Goal: Information Seeking & Learning: Learn about a topic

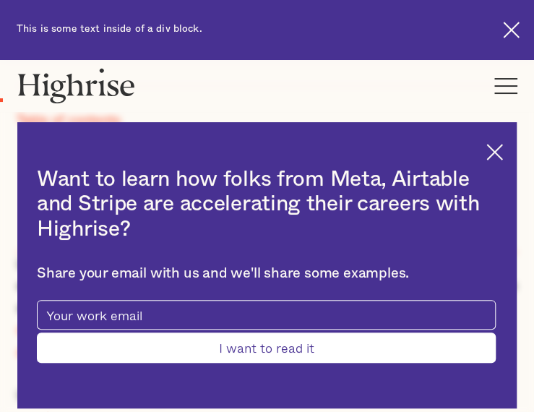
scroll to position [722, 0]
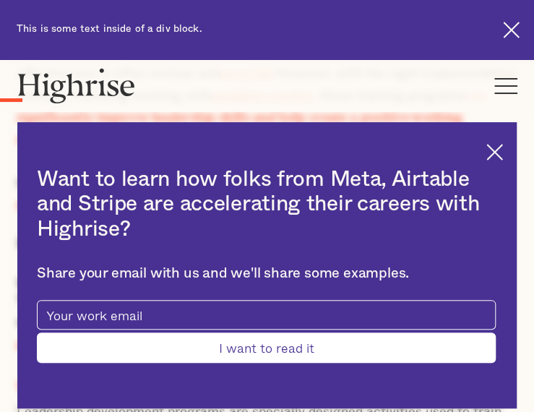
click at [511, 30] on img at bounding box center [511, 30] width 17 height 17
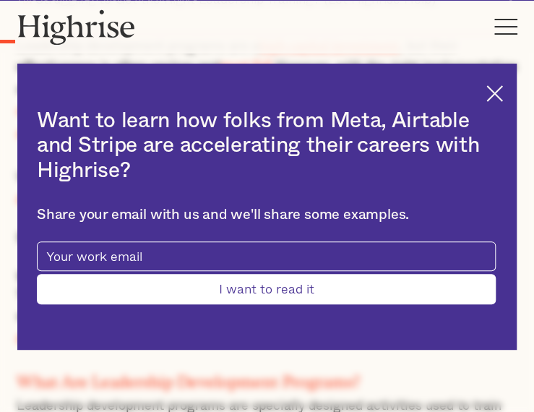
scroll to position [663, 0]
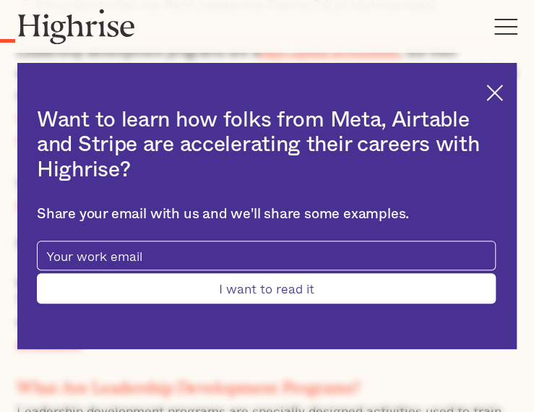
click at [503, 90] on img at bounding box center [494, 92] width 17 height 17
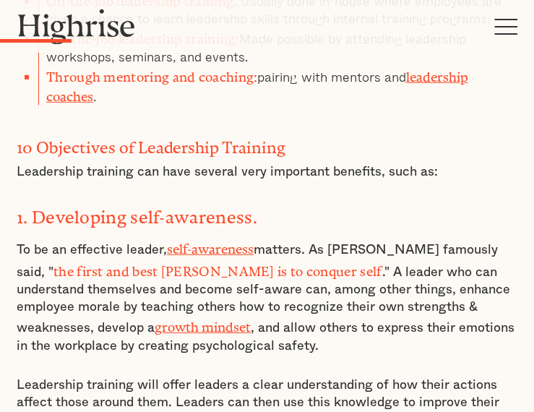
scroll to position [1241, 0]
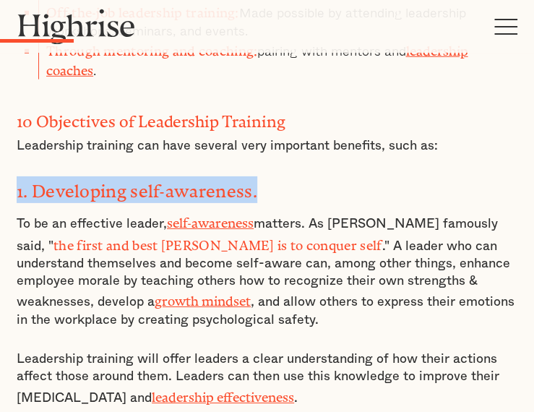
drag, startPoint x: 17, startPoint y: 119, endPoint x: 264, endPoint y: 125, distance: 247.1
click at [264, 176] on h3 "1. Developing self-awareness." at bounding box center [267, 189] width 500 height 27
copy strong "1. Developing self-awareness."
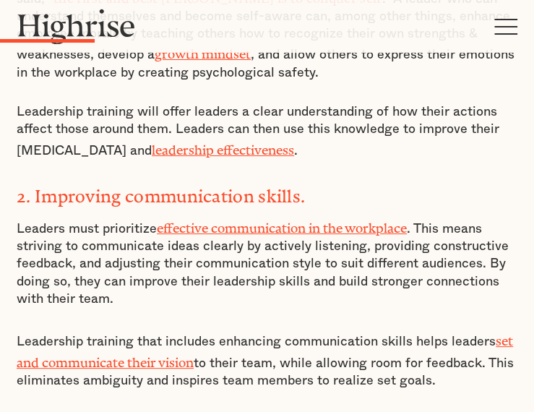
scroll to position [1530, 0]
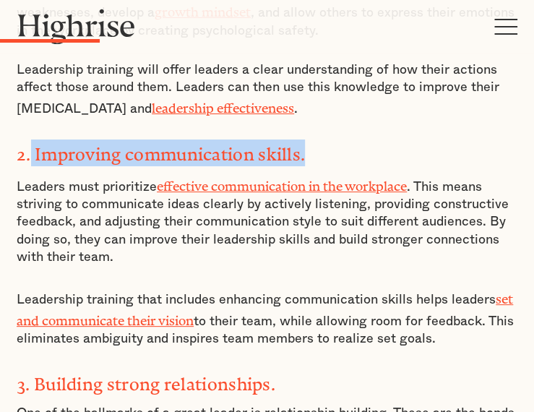
drag, startPoint x: 30, startPoint y: 68, endPoint x: 318, endPoint y: 63, distance: 287.5
click at [318, 139] on h3 "2. Improving communication skills." at bounding box center [267, 152] width 500 height 27
copy strong "Improving communication skills."
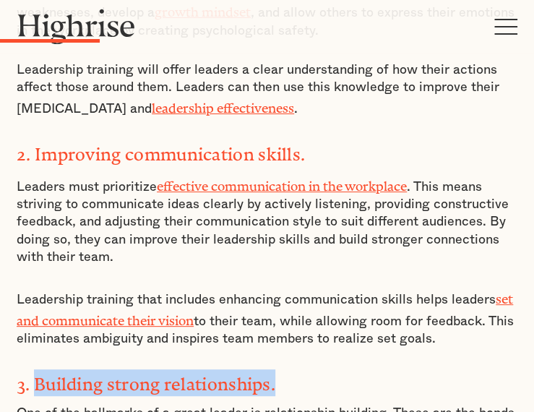
drag, startPoint x: 38, startPoint y: 283, endPoint x: 277, endPoint y: 282, distance: 239.1
click at [277, 369] on h3 "3. Building strong relationships." at bounding box center [267, 382] width 500 height 27
copy strong "Building strong relationships."
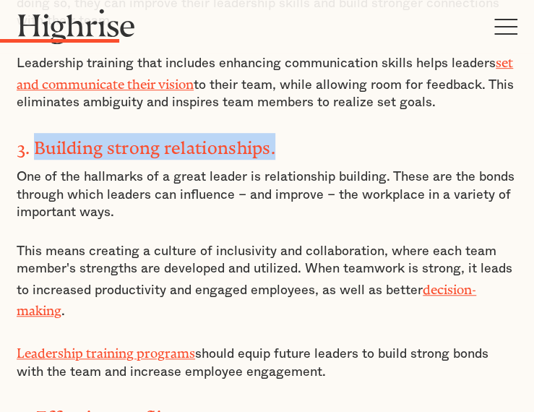
scroll to position [1746, 0]
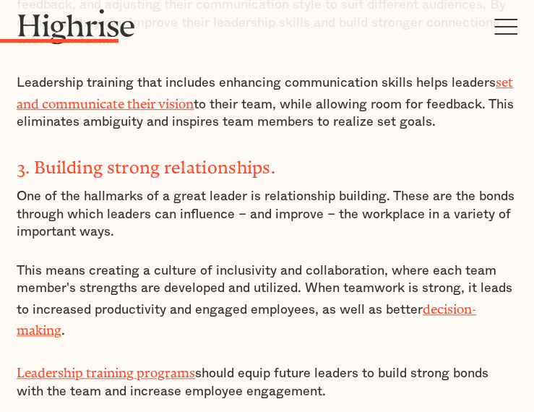
drag, startPoint x: 60, startPoint y: 321, endPoint x: 41, endPoint y: 323, distance: 18.8
drag, startPoint x: 38, startPoint y: 323, endPoint x: 322, endPoint y: 327, distance: 284.6
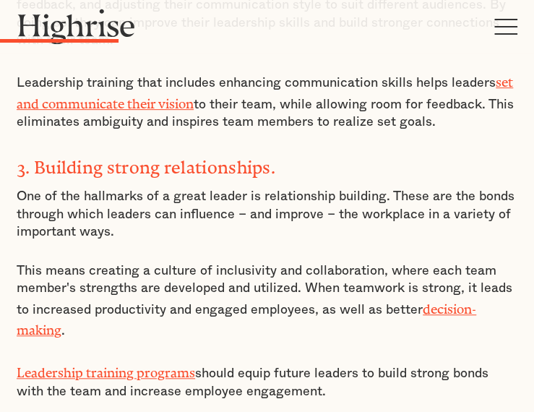
copy strong "Effective conflict management."
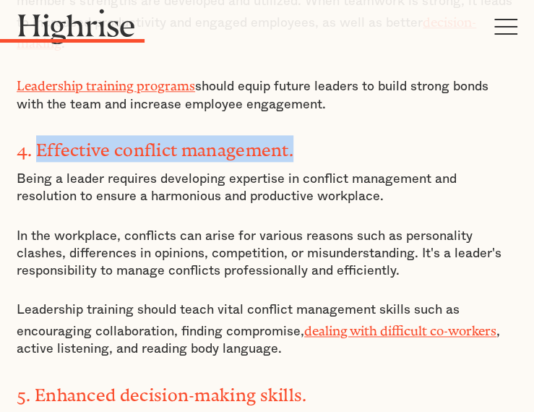
scroll to position [2035, 0]
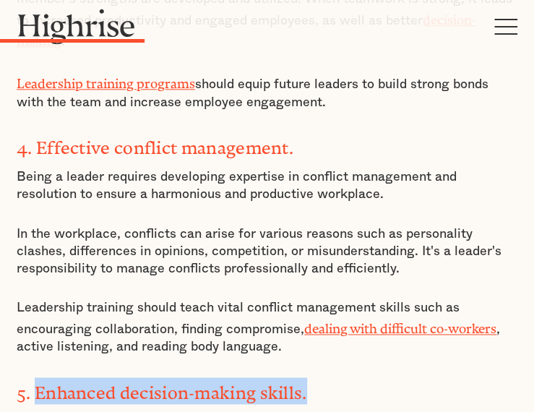
drag, startPoint x: 36, startPoint y: 274, endPoint x: 328, endPoint y: 275, distance: 291.8
click at [328, 377] on h3 "5. Enhanced decision-making skills." at bounding box center [267, 390] width 500 height 27
copy strong "Enhanced decision-making skills."
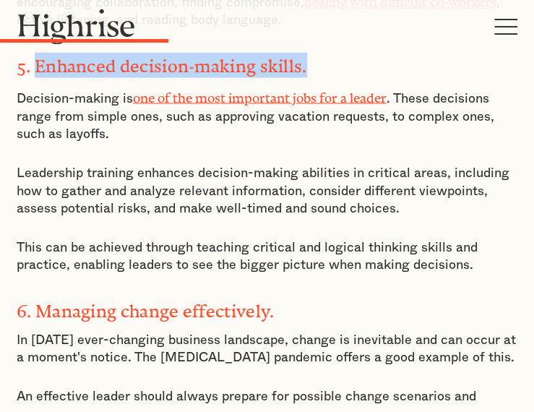
scroll to position [2396, 0]
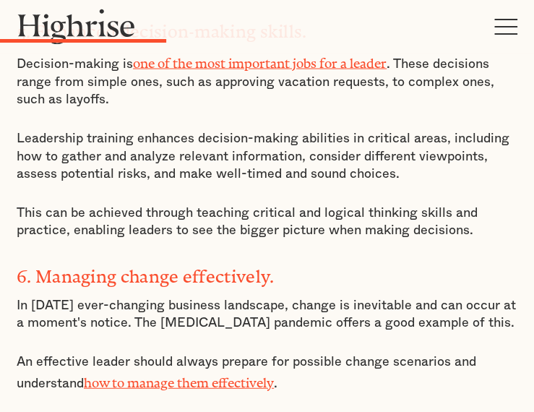
drag, startPoint x: 33, startPoint y: 352, endPoint x: 191, endPoint y: 355, distance: 157.5
copy strong "Motivating others."
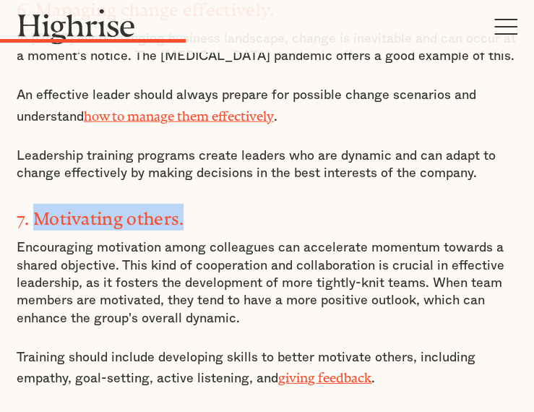
scroll to position [2685, 0]
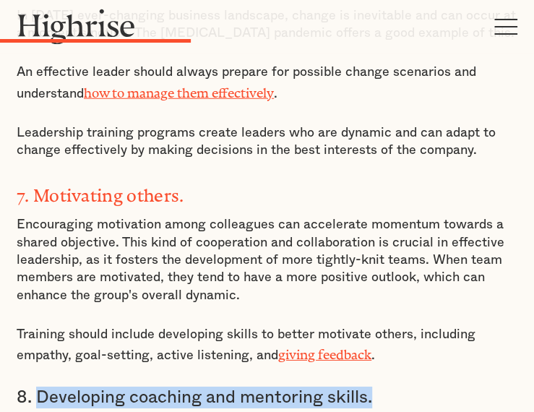
drag, startPoint x: 40, startPoint y: 261, endPoint x: 374, endPoint y: 264, distance: 334.4
click at [374, 386] on h3 "8. Developing coaching and mentoring skills." at bounding box center [267, 397] width 500 height 22
copy h3 "Developing coaching and mentoring skills."
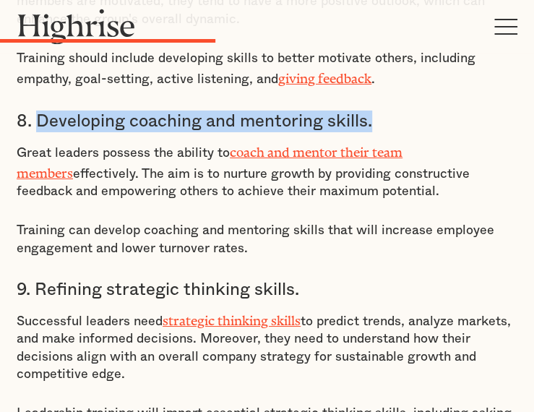
scroll to position [2974, 0]
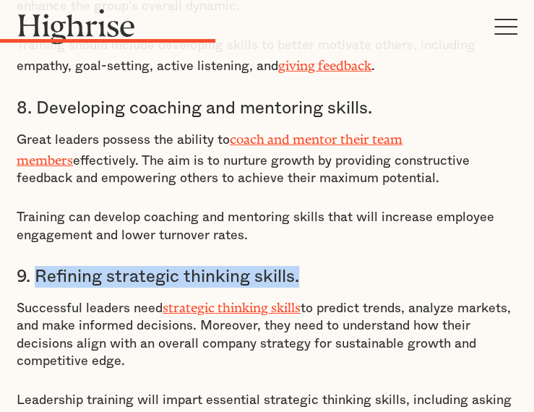
drag, startPoint x: 36, startPoint y: 134, endPoint x: 305, endPoint y: 134, distance: 268.7
click at [305, 266] on h3 "9. Refining strategic thinking skills." at bounding box center [267, 277] width 500 height 22
copy h3 "Refining strategic thinking skills."
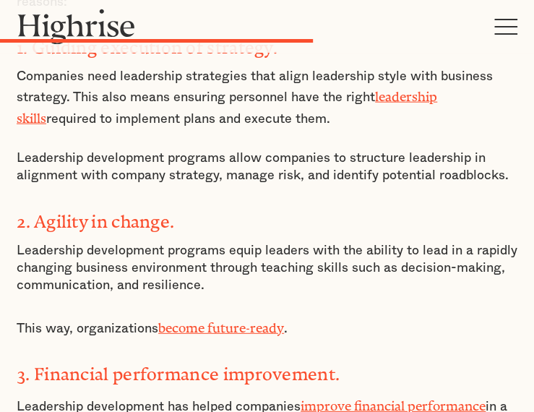
scroll to position [4130, 0]
